Goal: Task Accomplishment & Management: Use online tool/utility

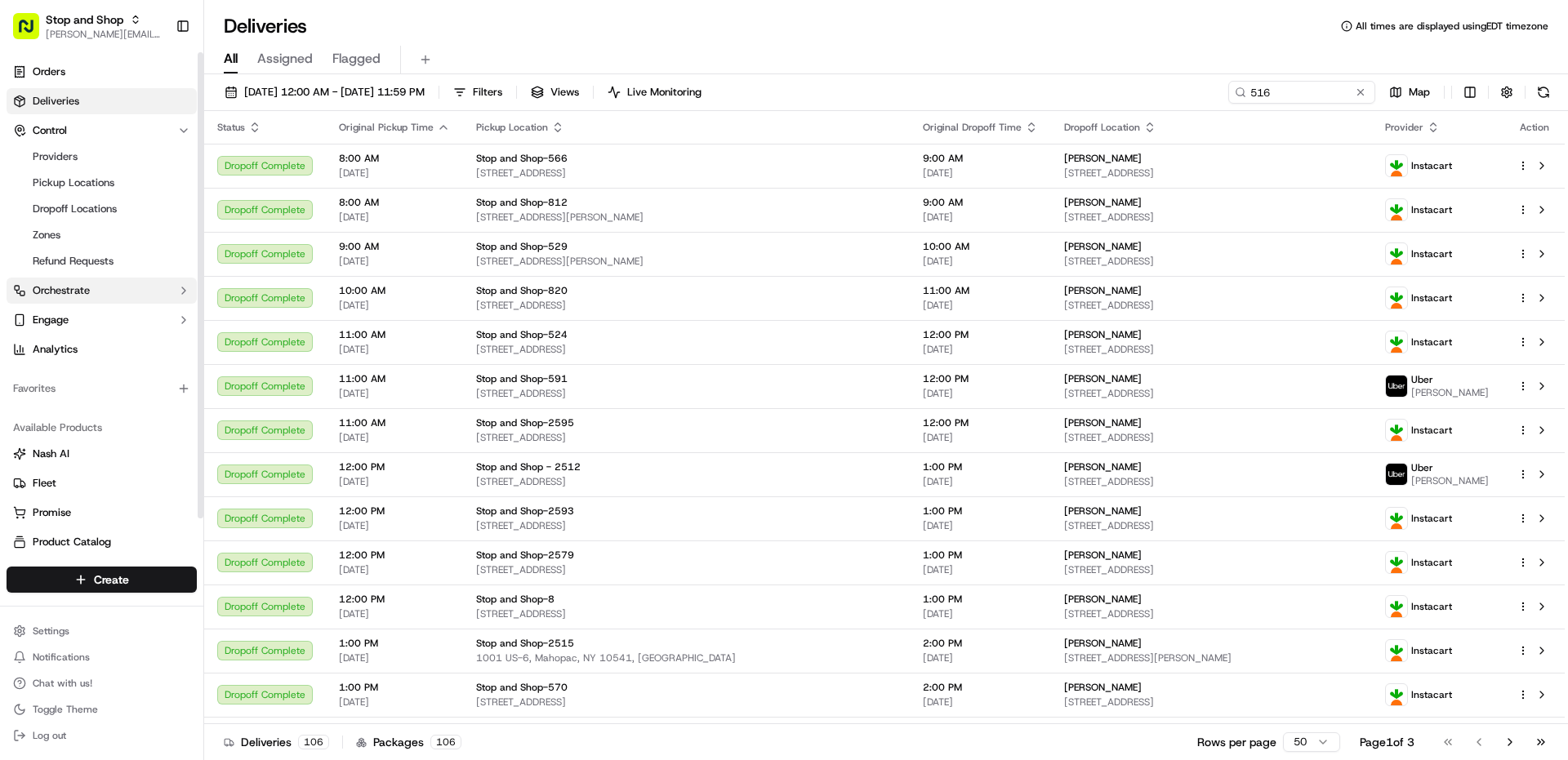
click at [71, 298] on button "Orchestrate" at bounding box center [102, 290] width 190 height 26
click at [100, 341] on span "Dispatch Strategies" at bounding box center [80, 343] width 96 height 15
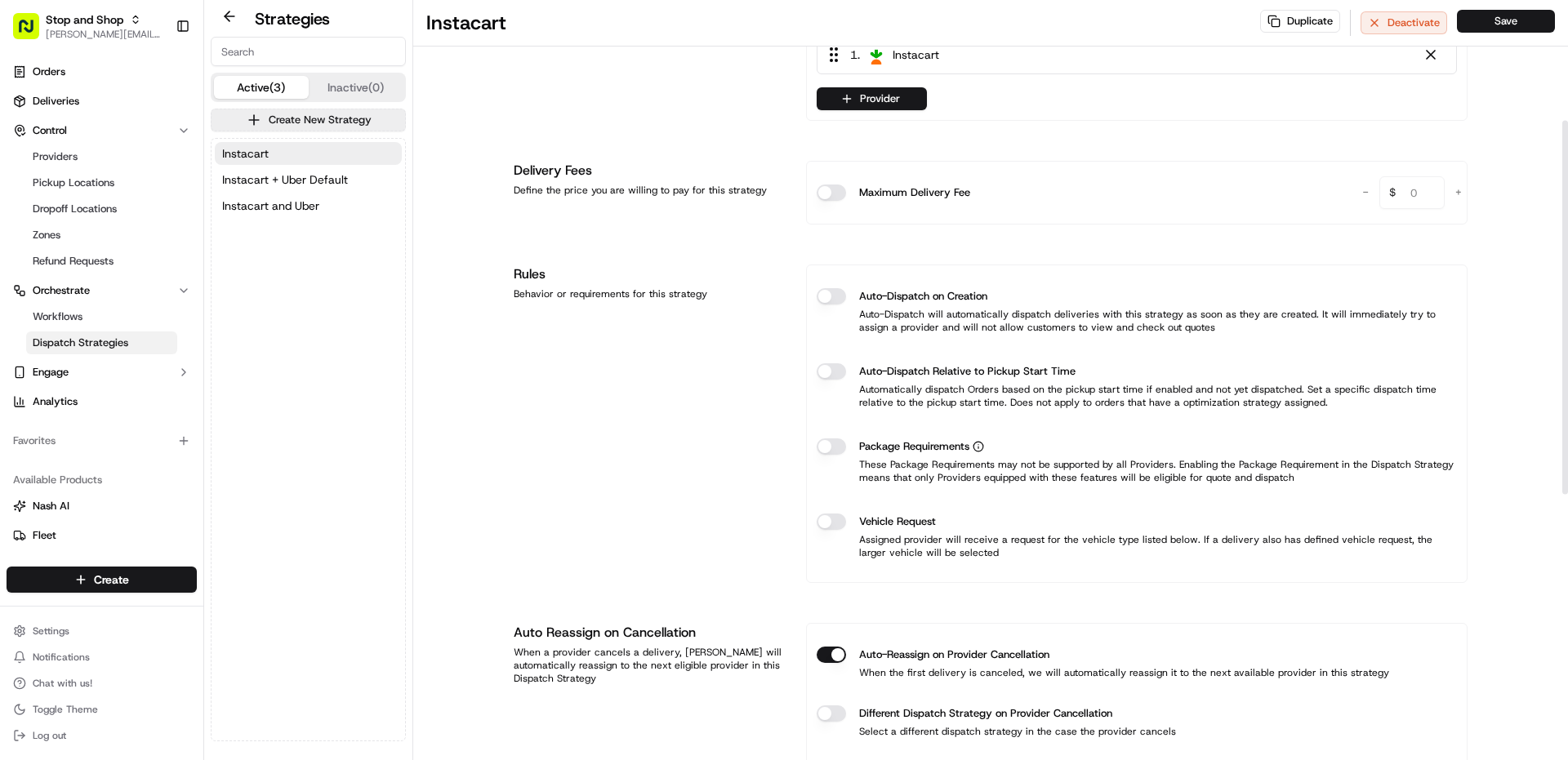
scroll to position [245, 0]
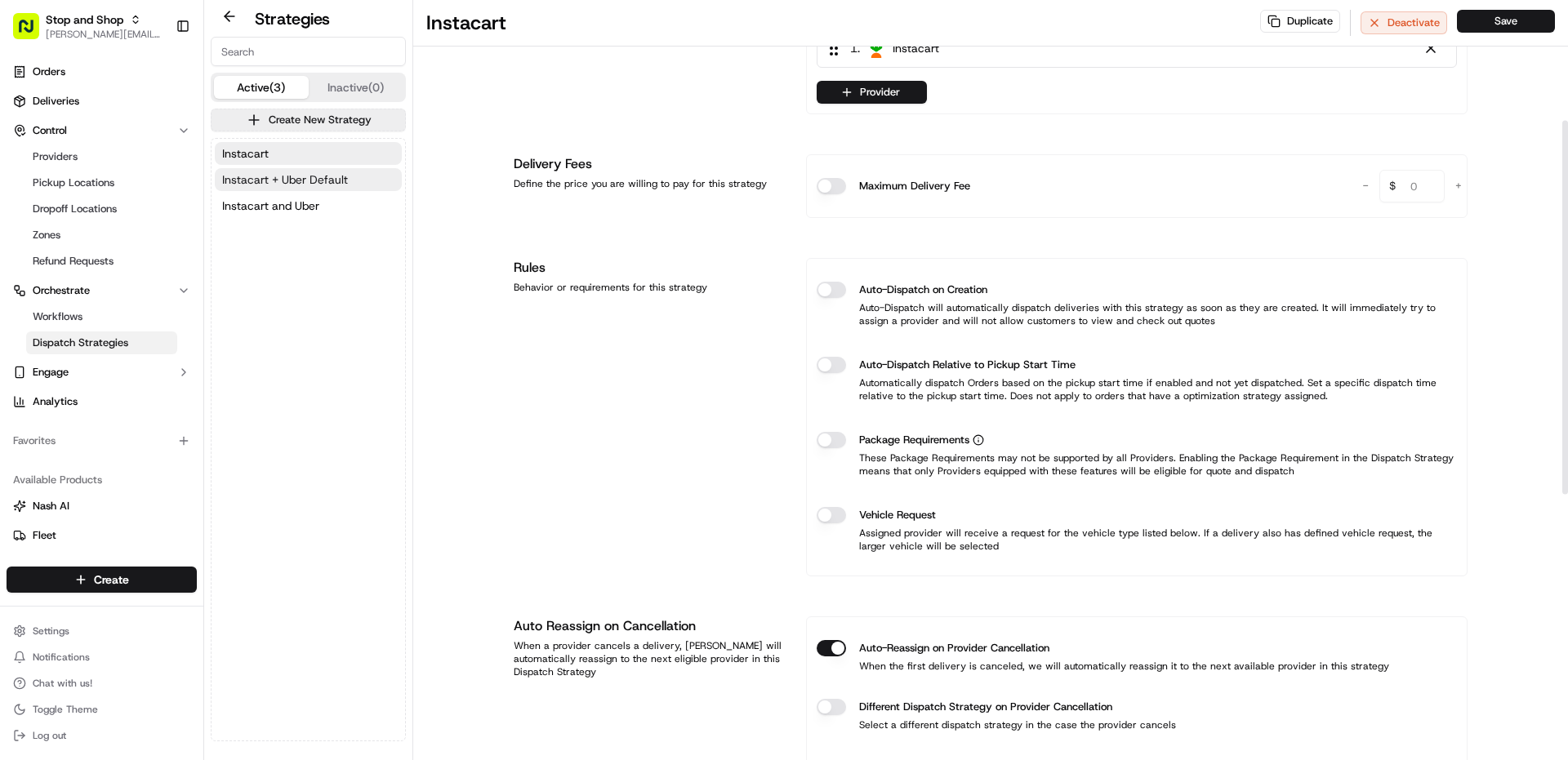
click at [326, 178] on span "Instacart + Uber Default" at bounding box center [285, 179] width 125 height 17
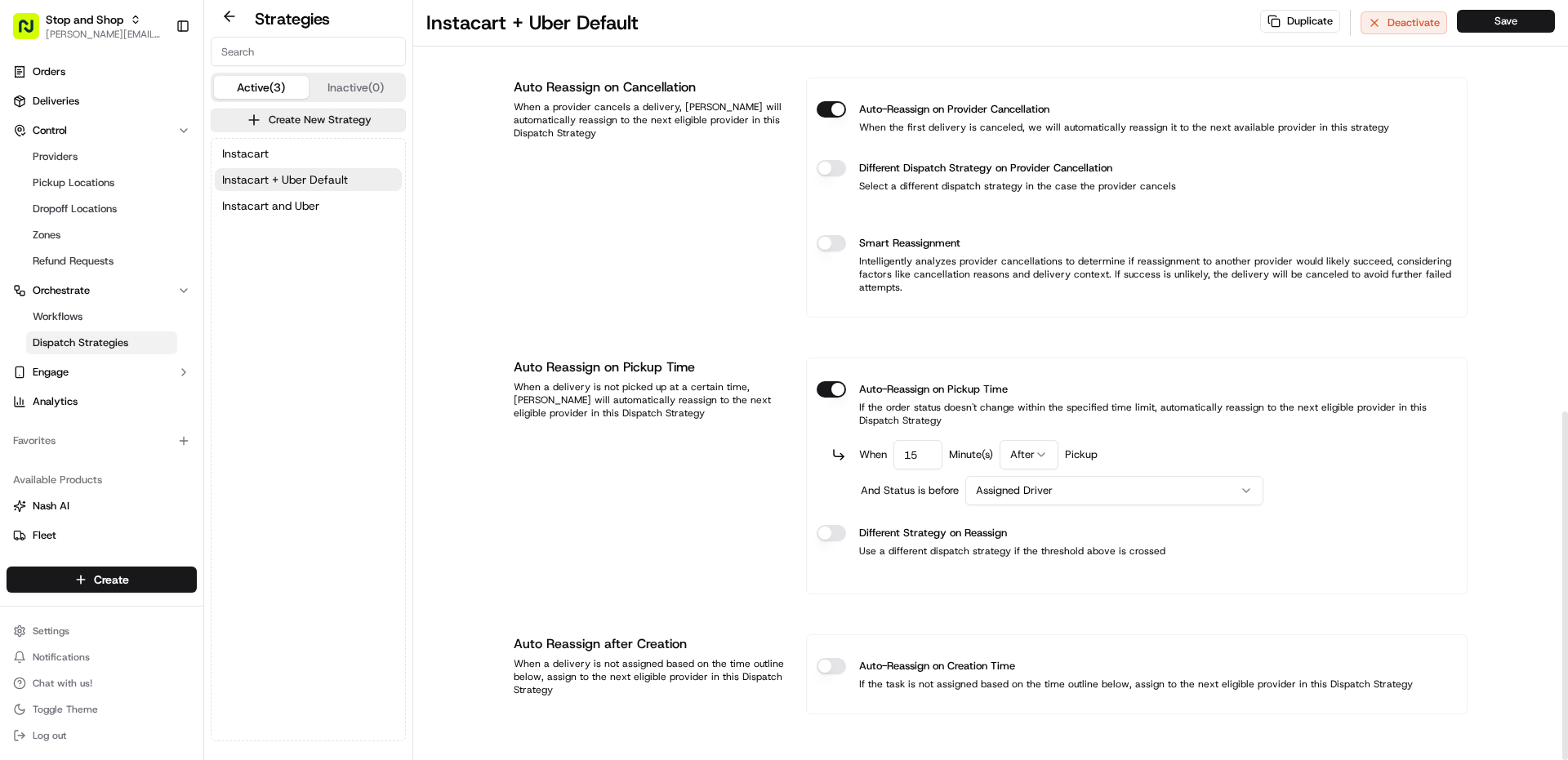
scroll to position [897, 0]
click at [1160, 487] on html "Stop and Shop [PERSON_NAME][EMAIL_ADDRESS][PERSON_NAME][DOMAIN_NAME] Toggle Sid…" at bounding box center [784, 380] width 1568 height 760
click at [1174, 435] on div "Auto-Reassign on Pickup Time If the order status doesn't change within the spec…" at bounding box center [1136, 403] width 640 height 71
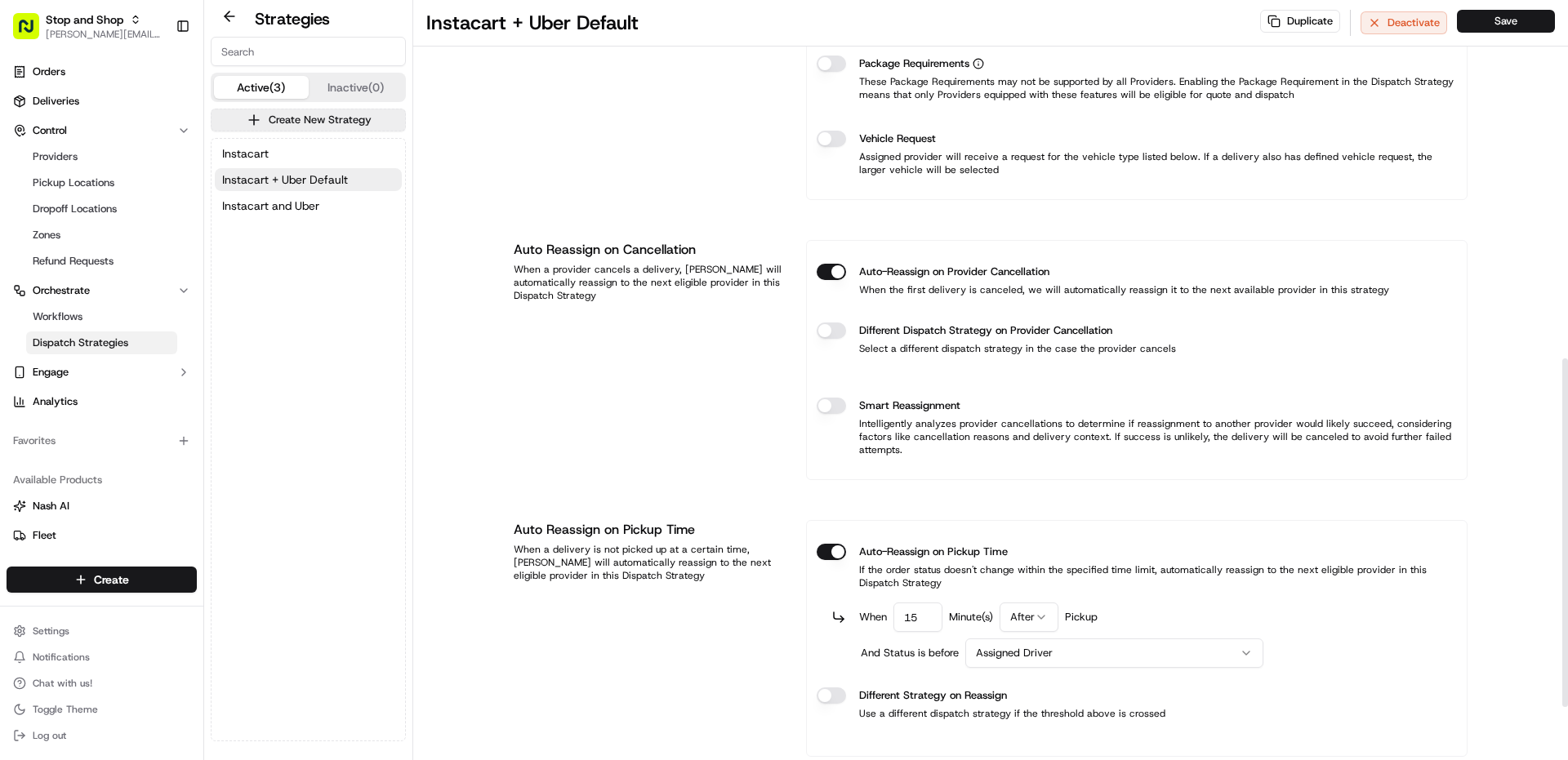
scroll to position [816, 0]
